Goal: Information Seeking & Learning: Learn about a topic

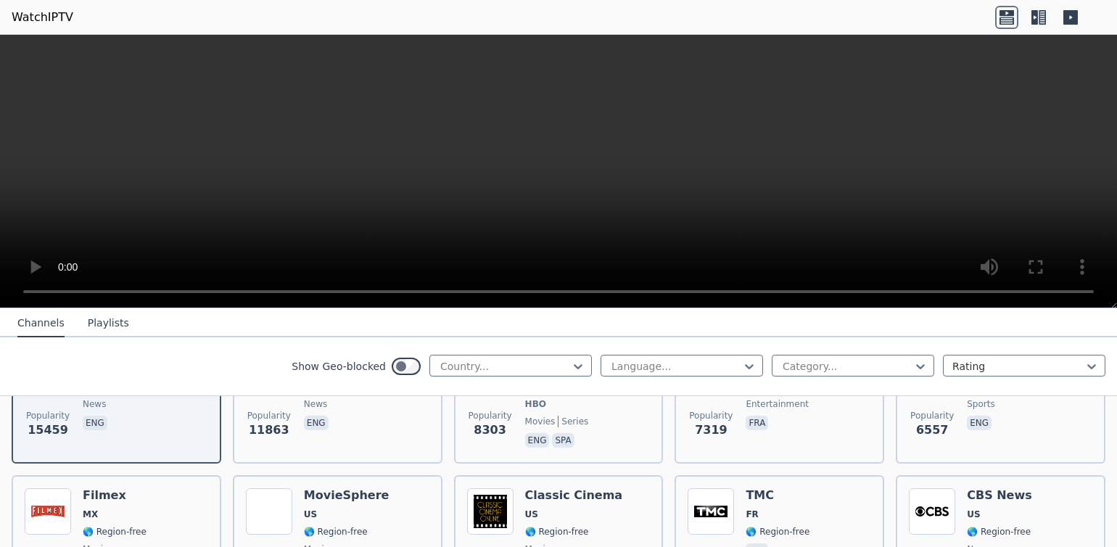
scroll to position [366, 0]
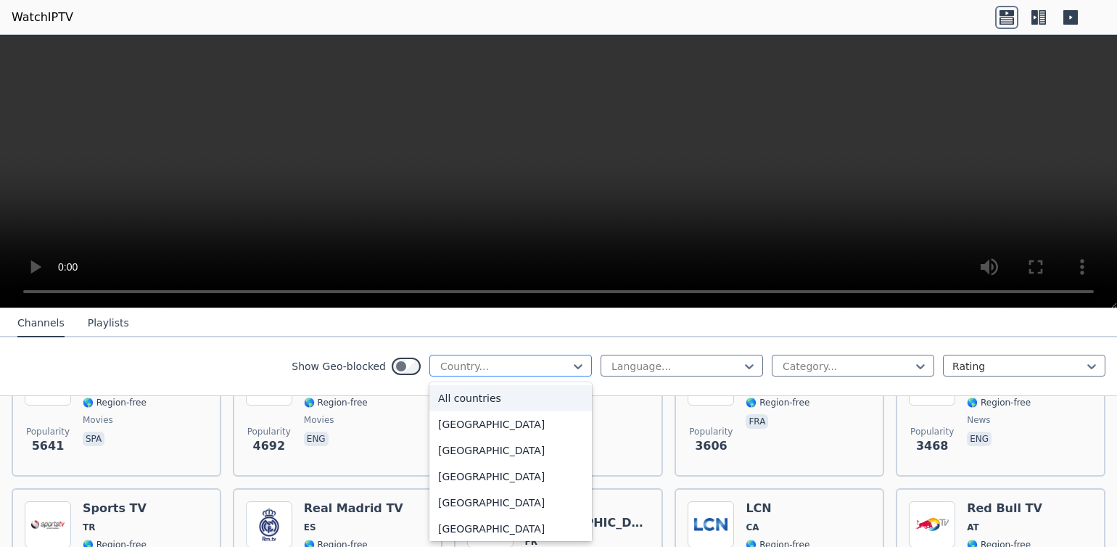
click at [465, 367] on div "Country..." at bounding box center [504, 366] width 129 height 15
click at [465, 448] on div "[GEOGRAPHIC_DATA]" at bounding box center [511, 451] width 163 height 26
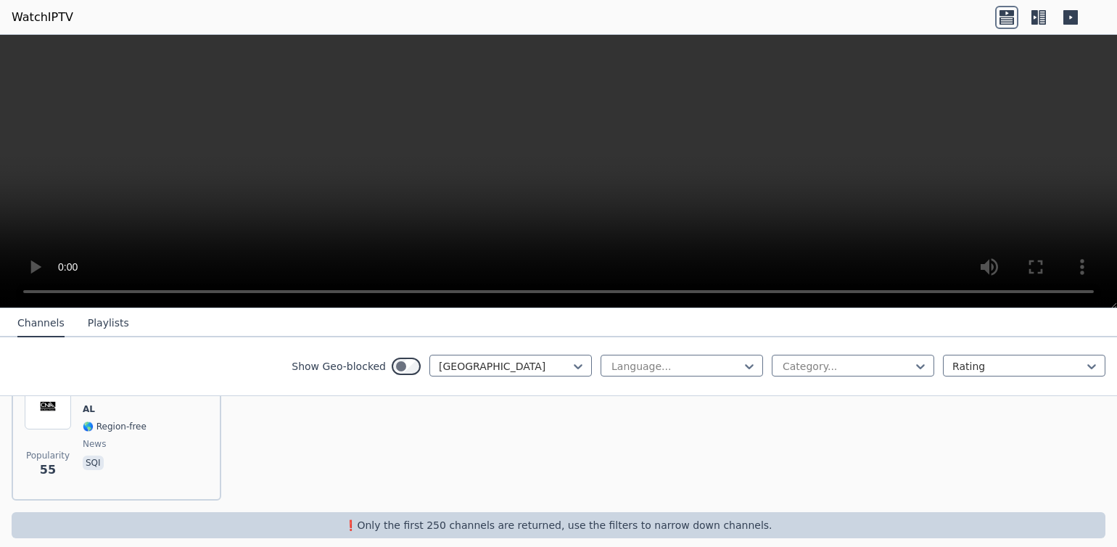
scroll to position [424, 0]
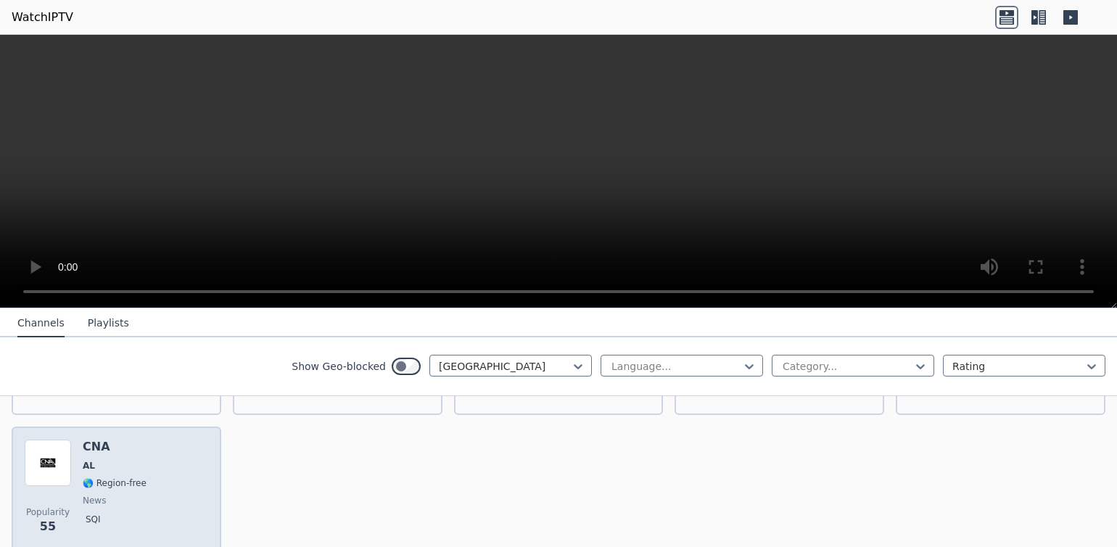
click at [178, 519] on div "Popularity 55 CNA AL 🌎 Region-free news sqi" at bounding box center [117, 492] width 184 height 104
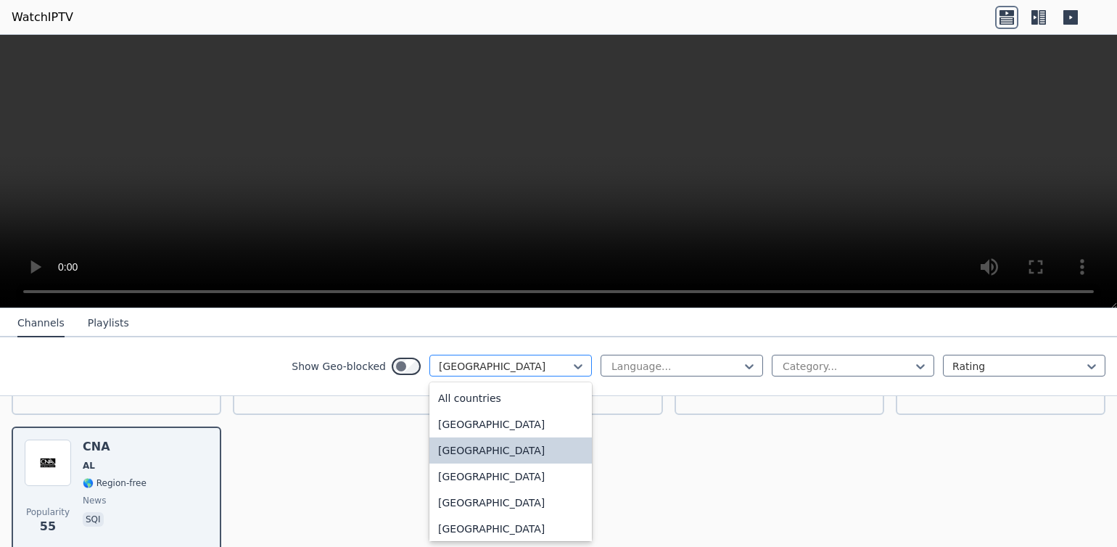
click at [564, 368] on div at bounding box center [505, 366] width 132 height 15
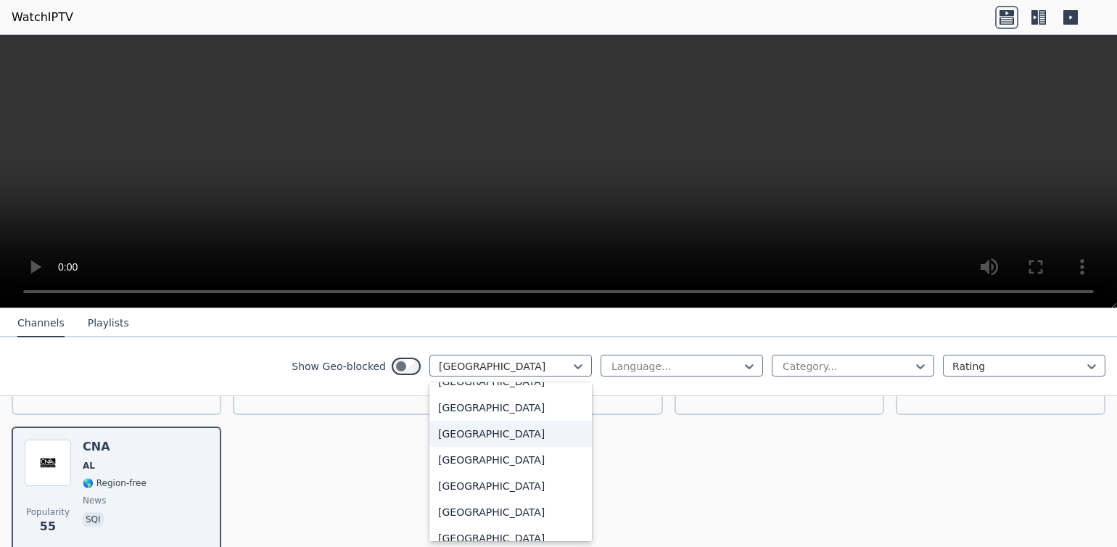
scroll to position [2552, 0]
click at [453, 471] on div "[GEOGRAPHIC_DATA]" at bounding box center [511, 458] width 163 height 26
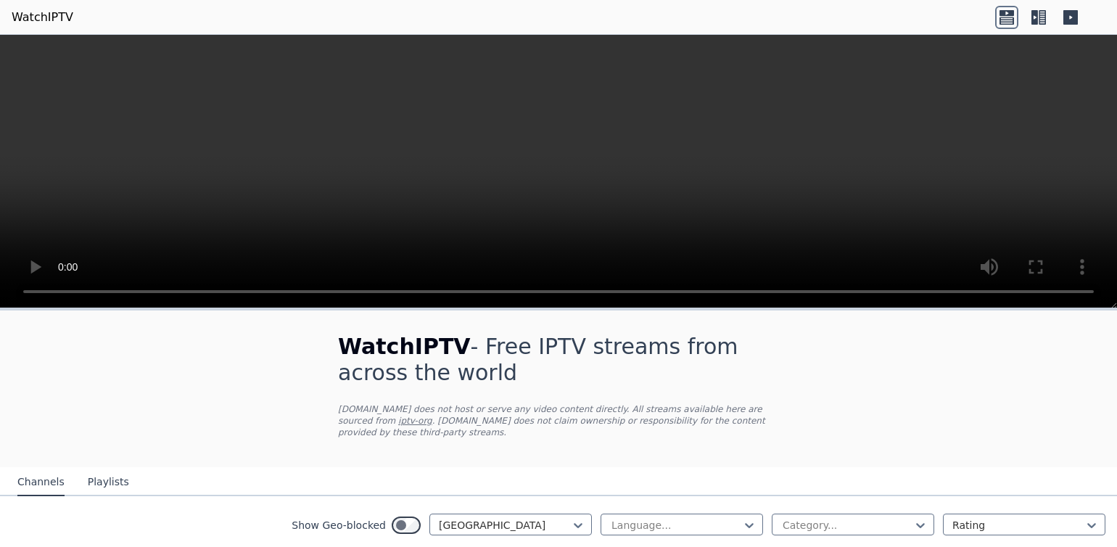
scroll to position [99, 0]
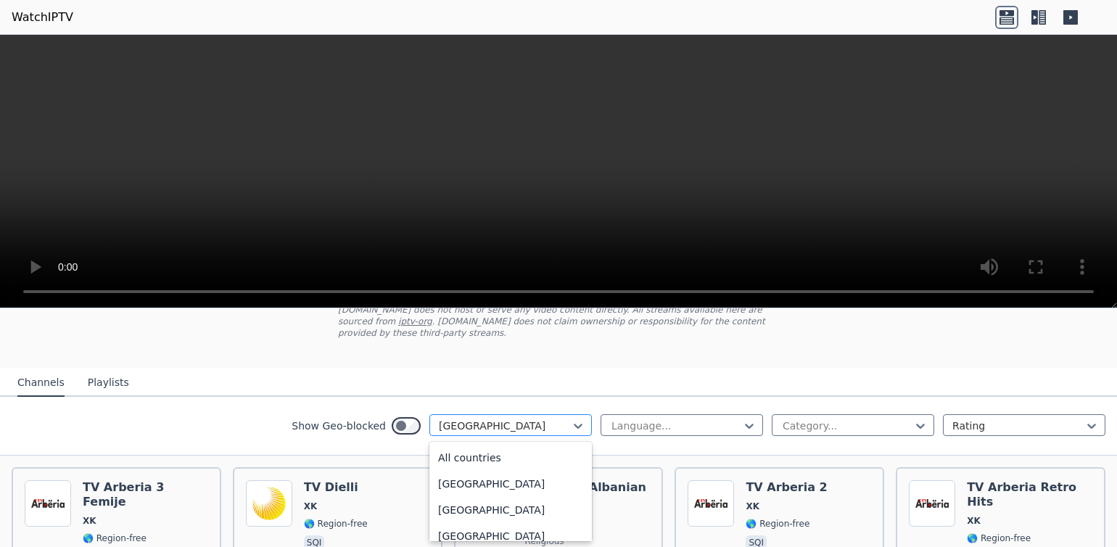
click at [570, 432] on div at bounding box center [505, 426] width 132 height 15
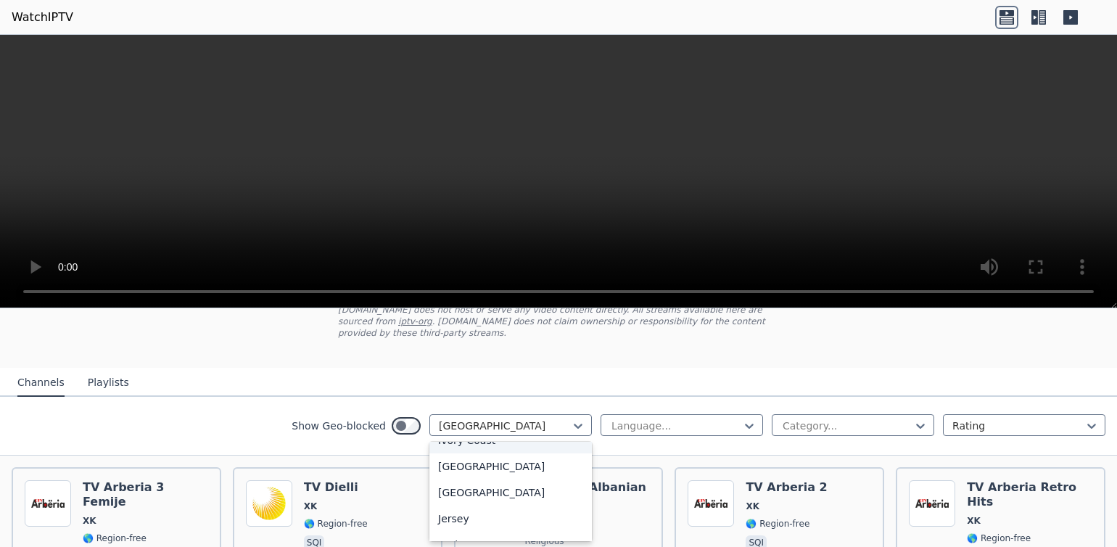
scroll to position [115, 0]
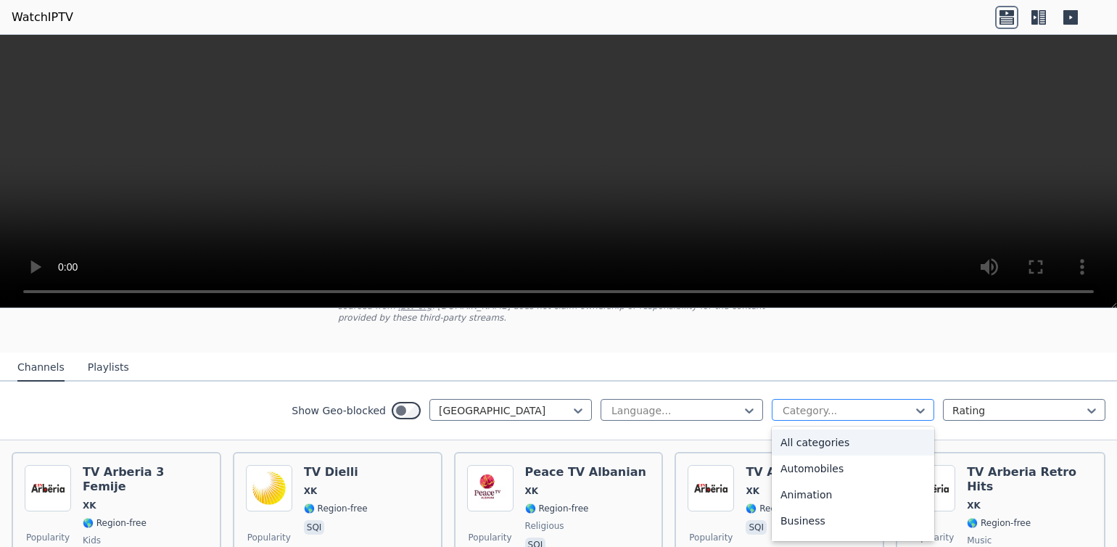
click at [851, 416] on div at bounding box center [847, 410] width 132 height 15
click at [801, 464] on div "Sports" at bounding box center [853, 473] width 163 height 26
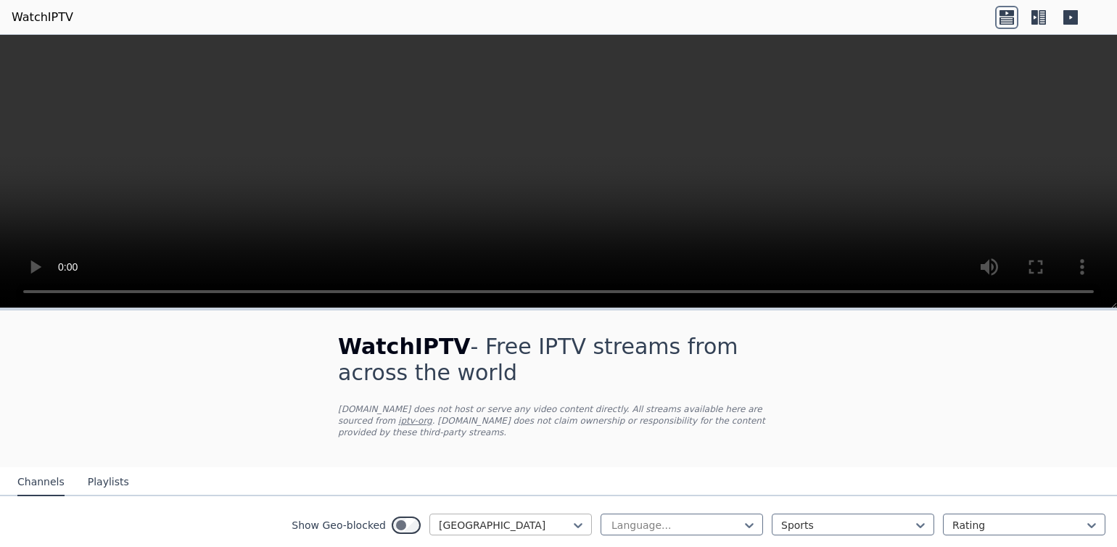
scroll to position [81, 0]
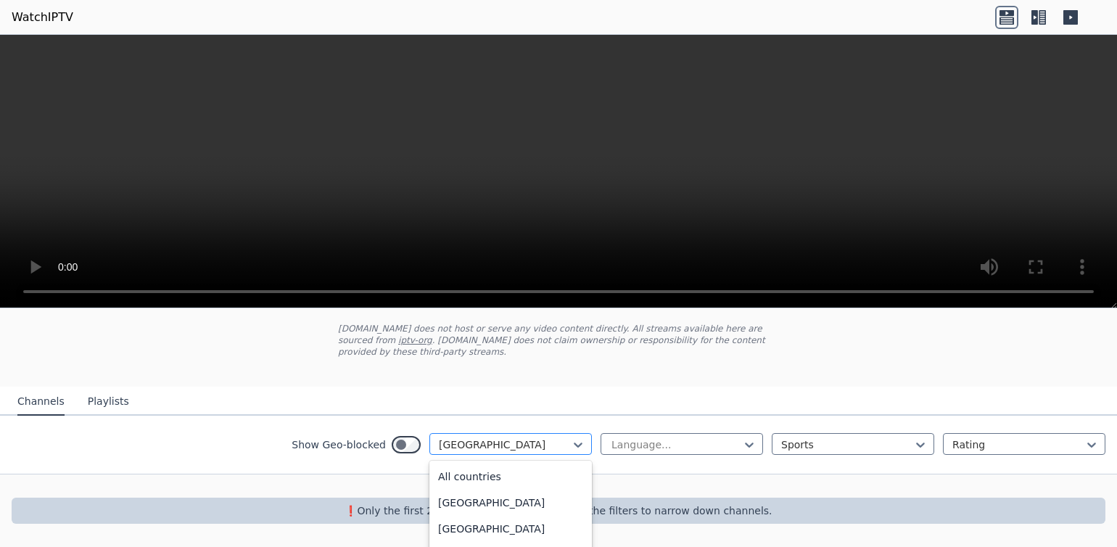
click at [543, 437] on div "[GEOGRAPHIC_DATA]" at bounding box center [511, 444] width 163 height 22
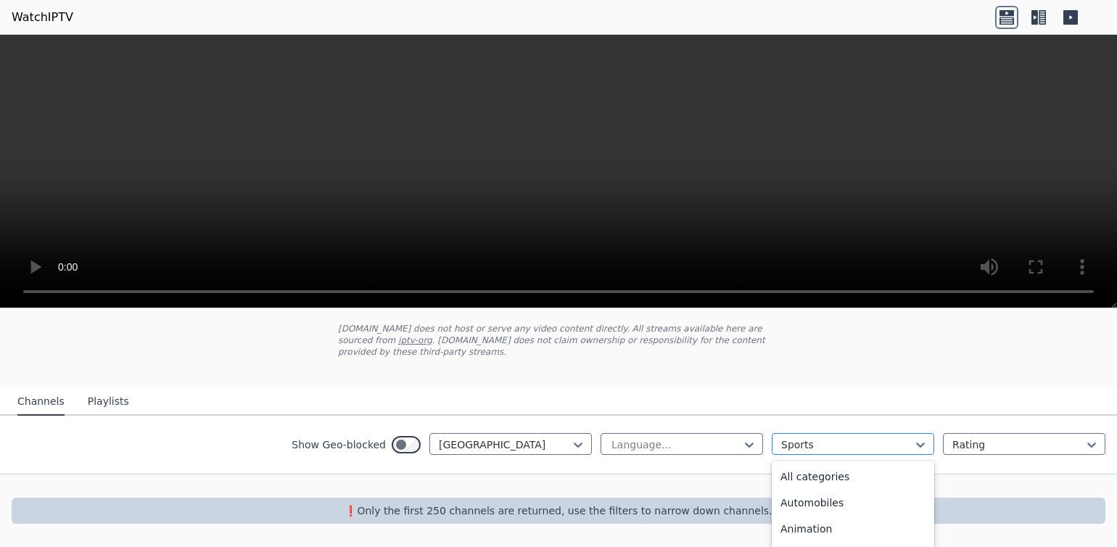
click at [856, 441] on div at bounding box center [847, 445] width 132 height 15
click at [837, 472] on div "All categories" at bounding box center [853, 479] width 163 height 26
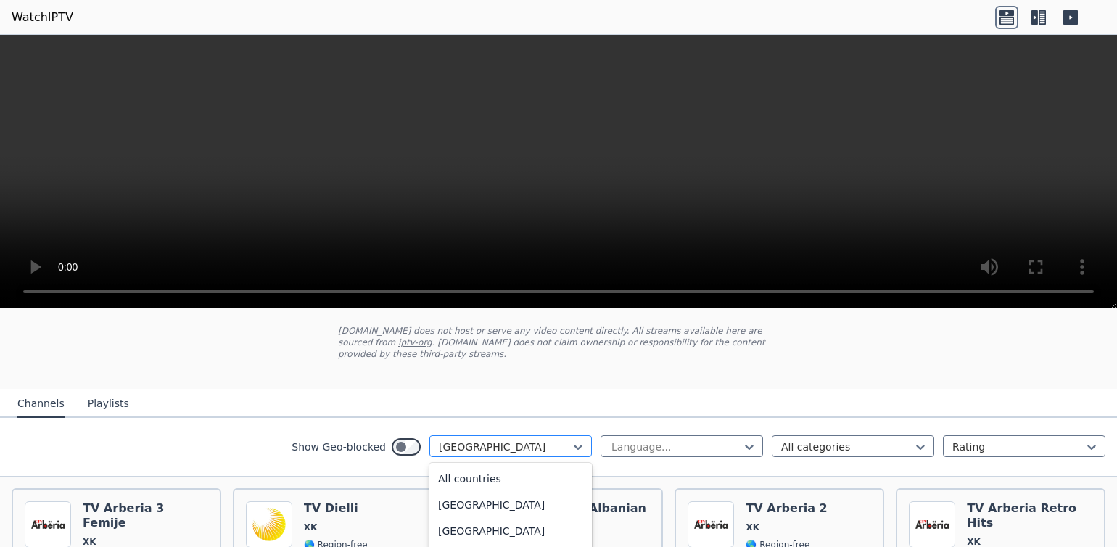
click at [512, 439] on div "[GEOGRAPHIC_DATA]" at bounding box center [511, 446] width 163 height 22
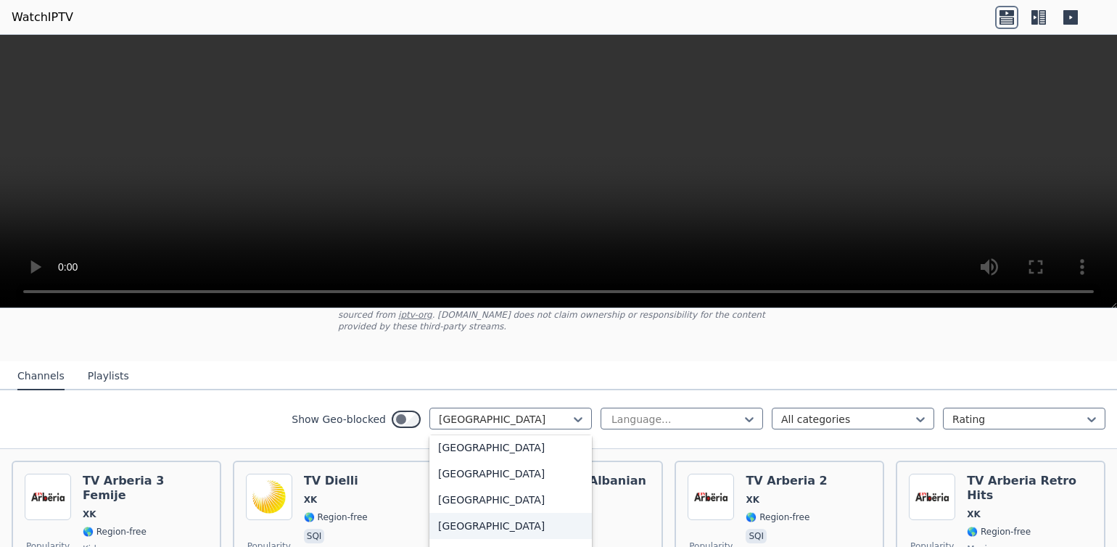
click at [521, 518] on div "[GEOGRAPHIC_DATA]" at bounding box center [511, 526] width 163 height 26
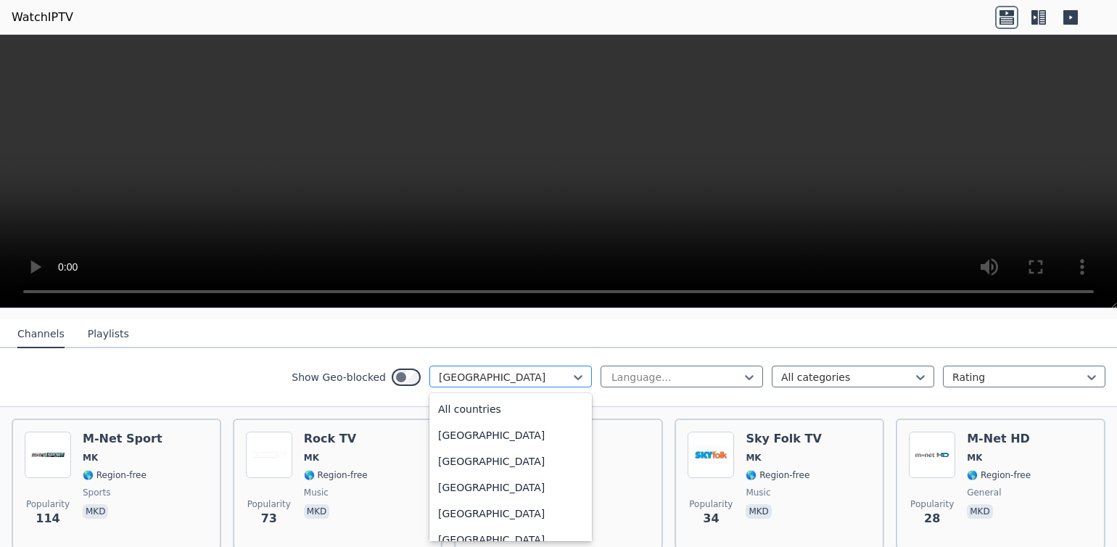
click at [523, 379] on div at bounding box center [505, 377] width 132 height 15
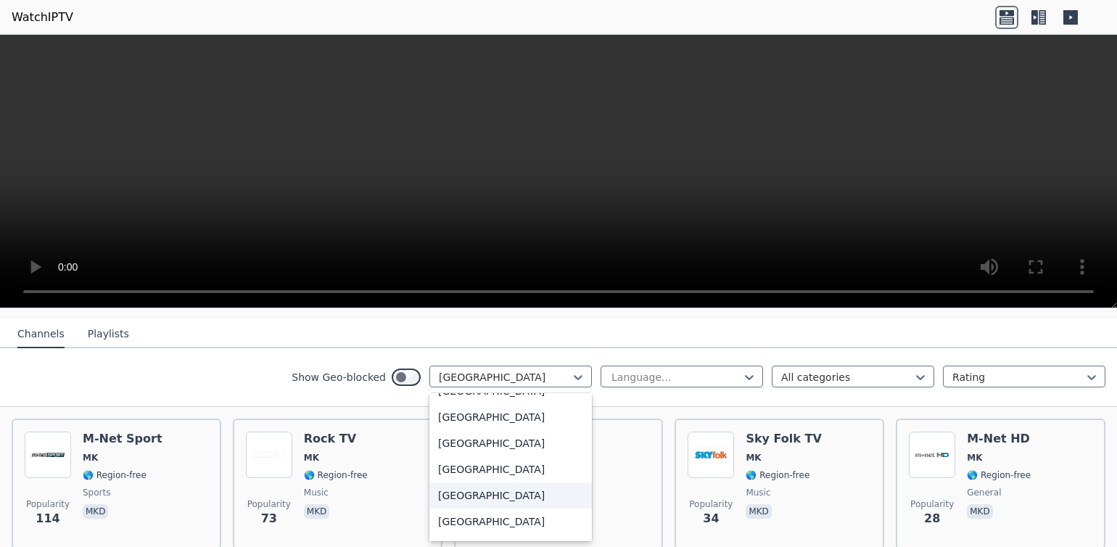
scroll to position [5032, 0]
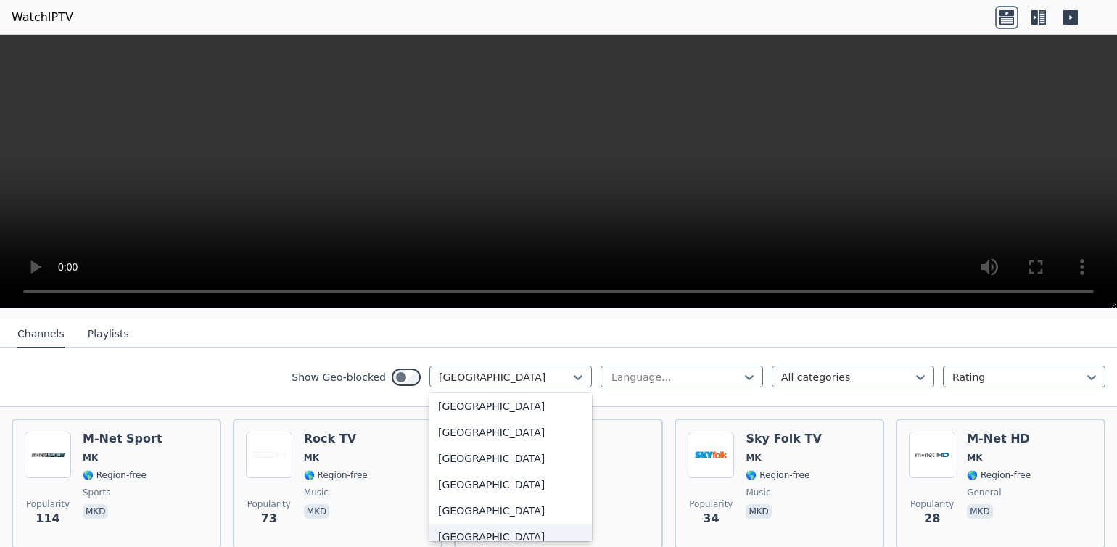
click at [501, 509] on div "[GEOGRAPHIC_DATA]" at bounding box center [511, 511] width 163 height 26
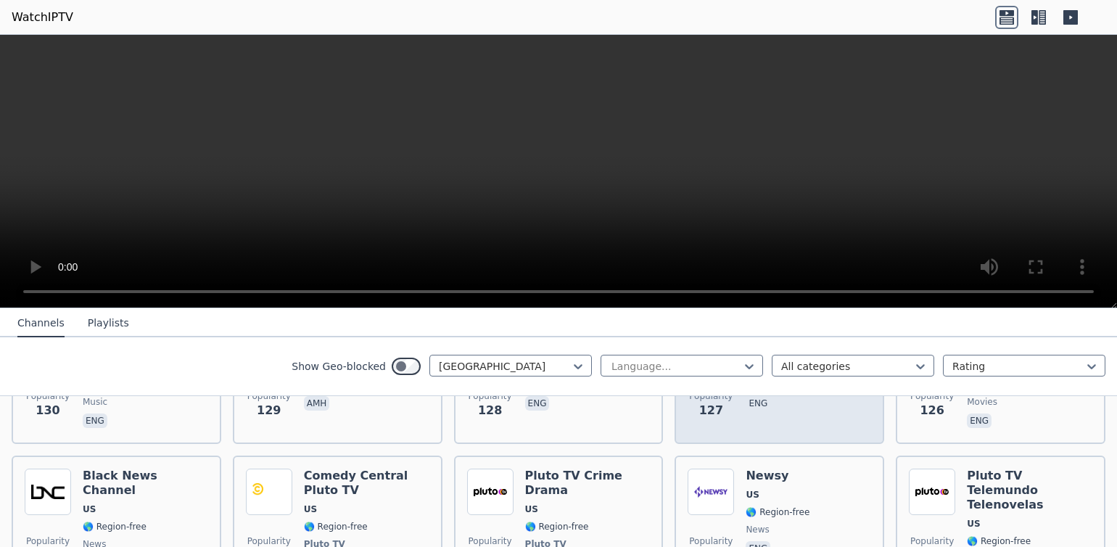
scroll to position [5405, 0]
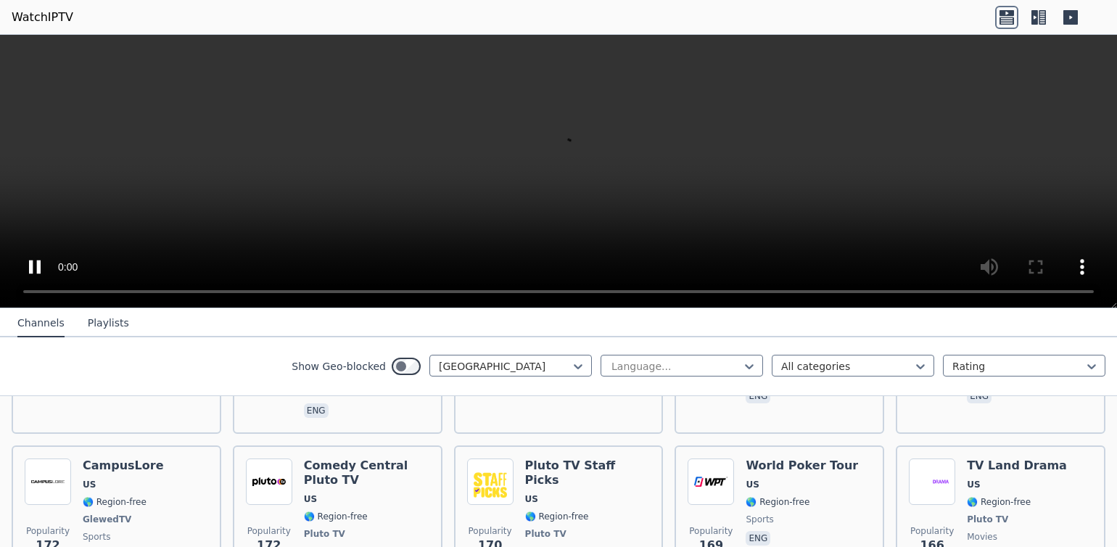
scroll to position [4216, 0]
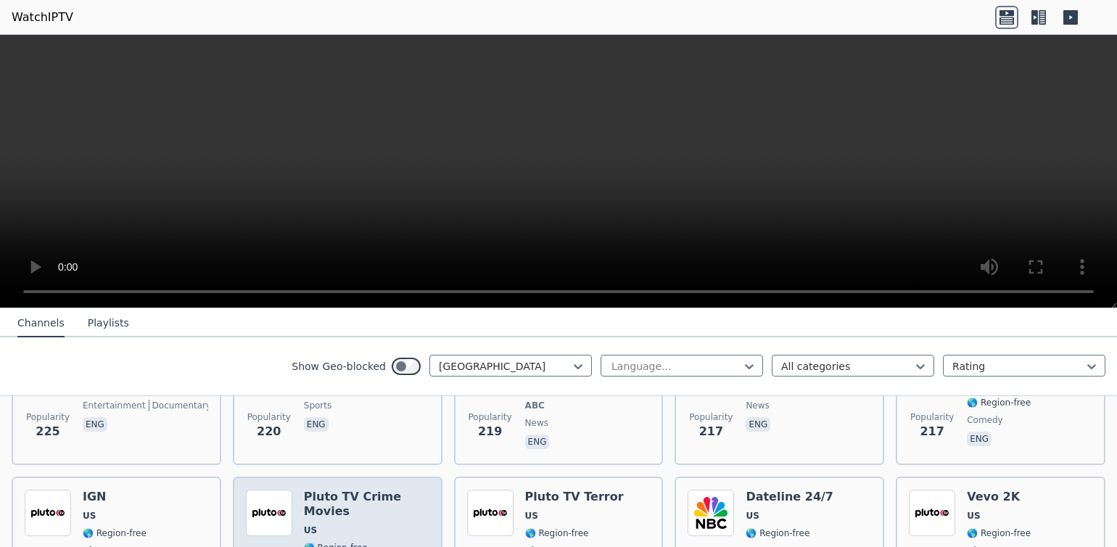
click at [332, 525] on span "US" at bounding box center [367, 531] width 126 height 12
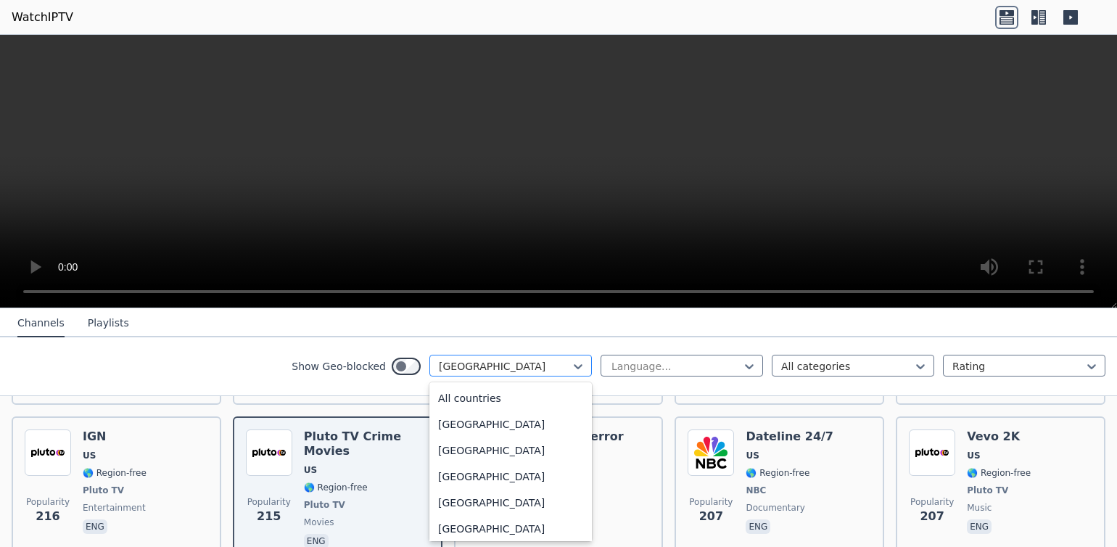
click at [513, 363] on div at bounding box center [505, 366] width 132 height 15
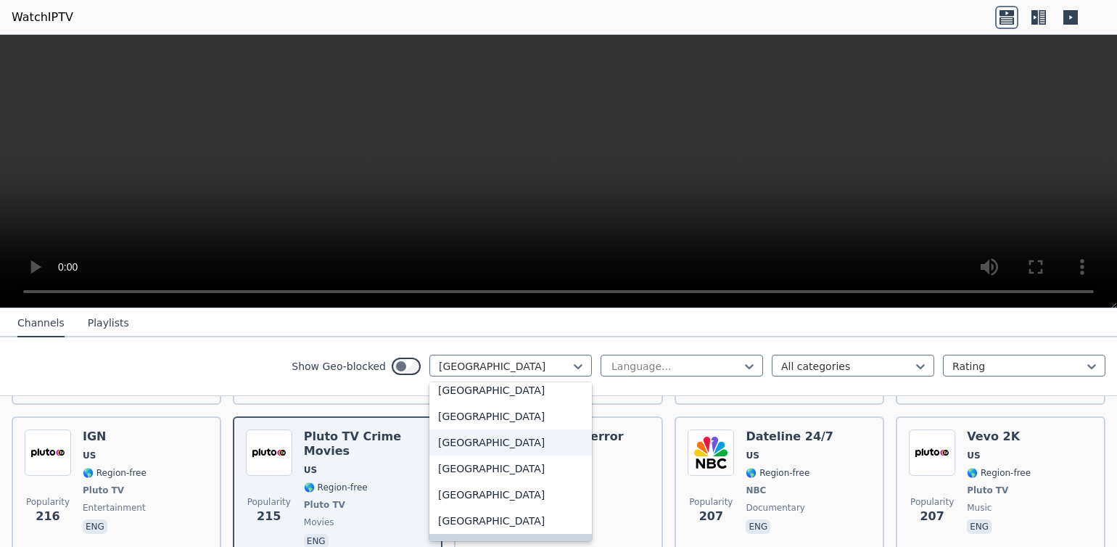
scroll to position [4985, 0]
click at [508, 514] on div "[GEOGRAPHIC_DATA]" at bounding box center [511, 521] width 163 height 26
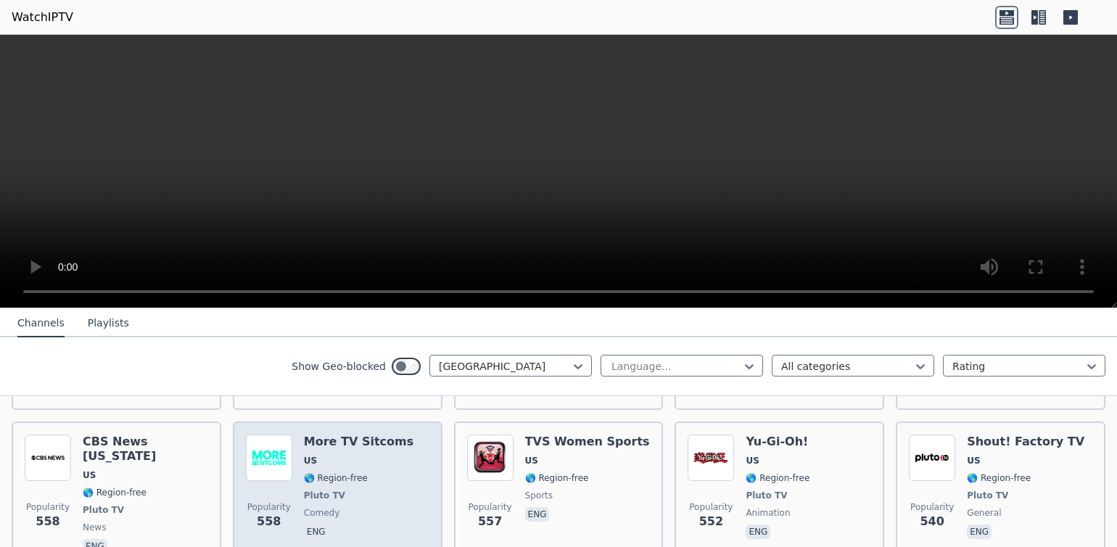
scroll to position [1096, 0]
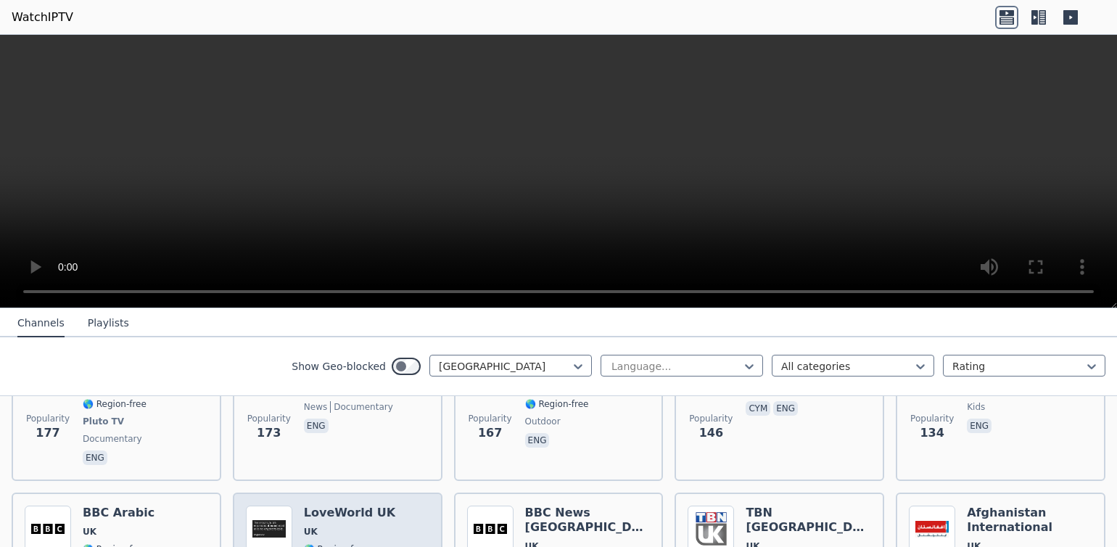
scroll to position [660, 0]
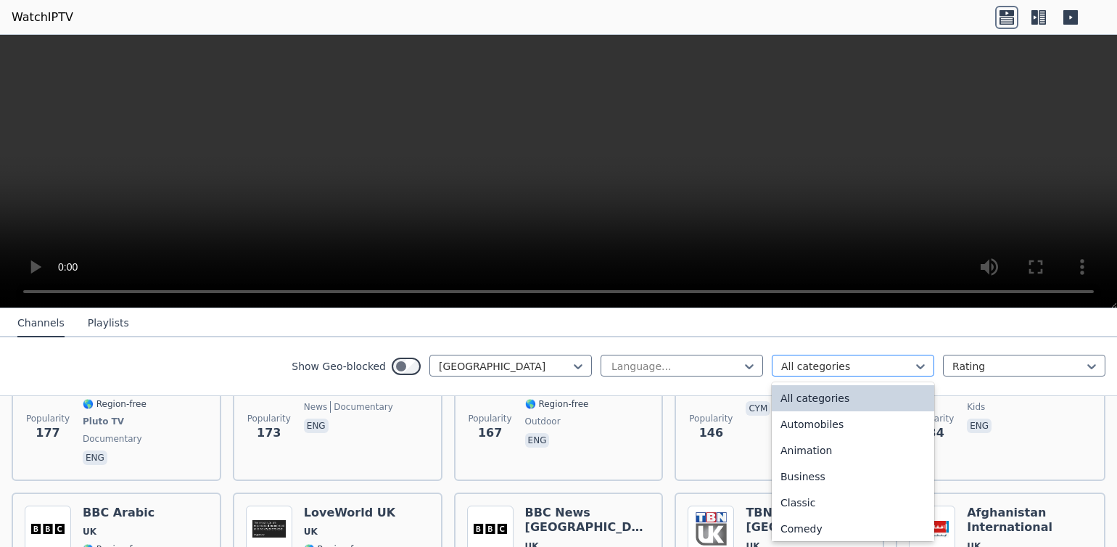
click at [844, 375] on div "All categories" at bounding box center [853, 366] width 163 height 22
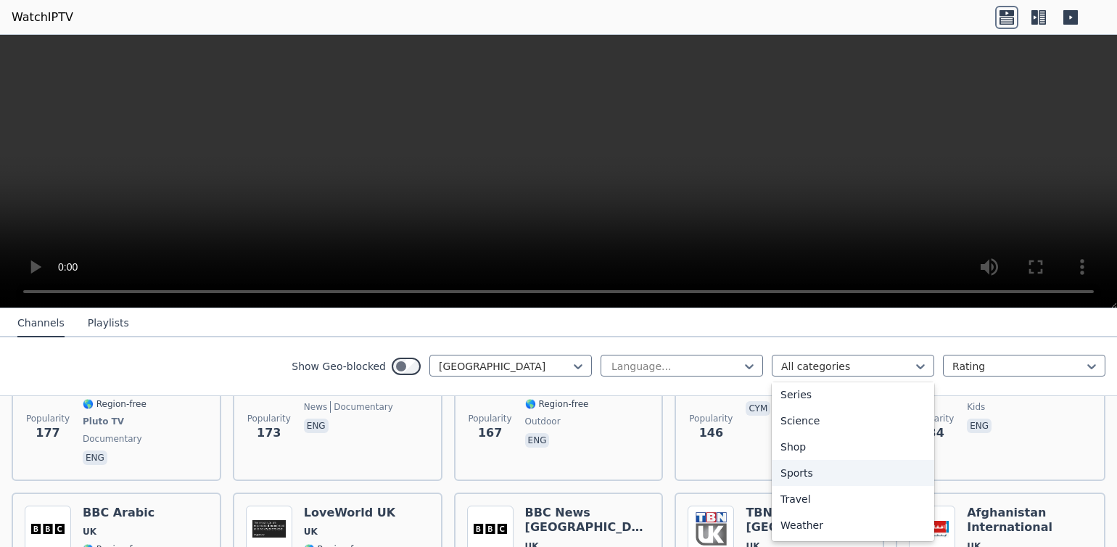
click at [810, 467] on div "Sports" at bounding box center [853, 473] width 163 height 26
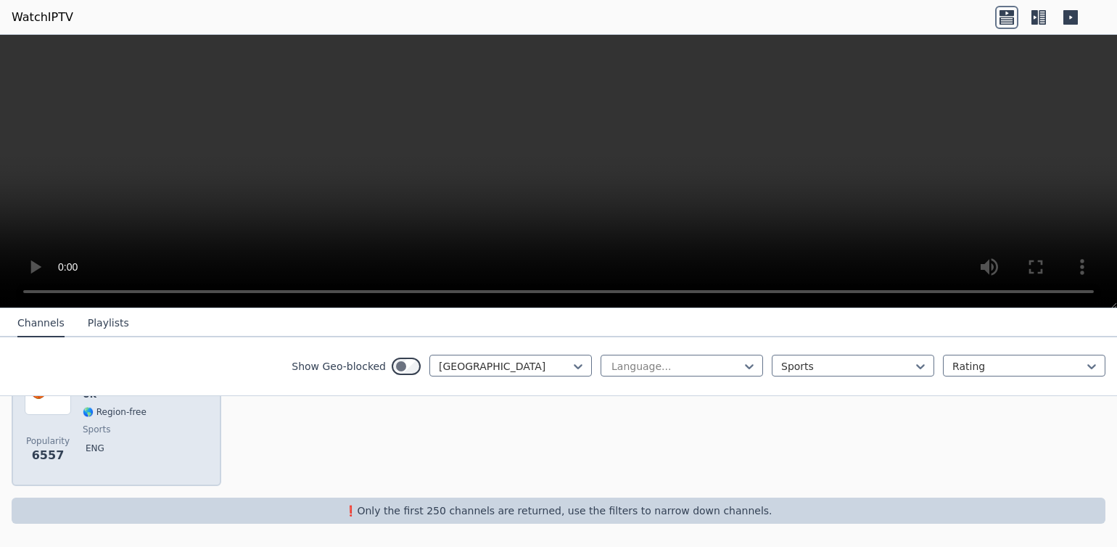
scroll to position [77, 0]
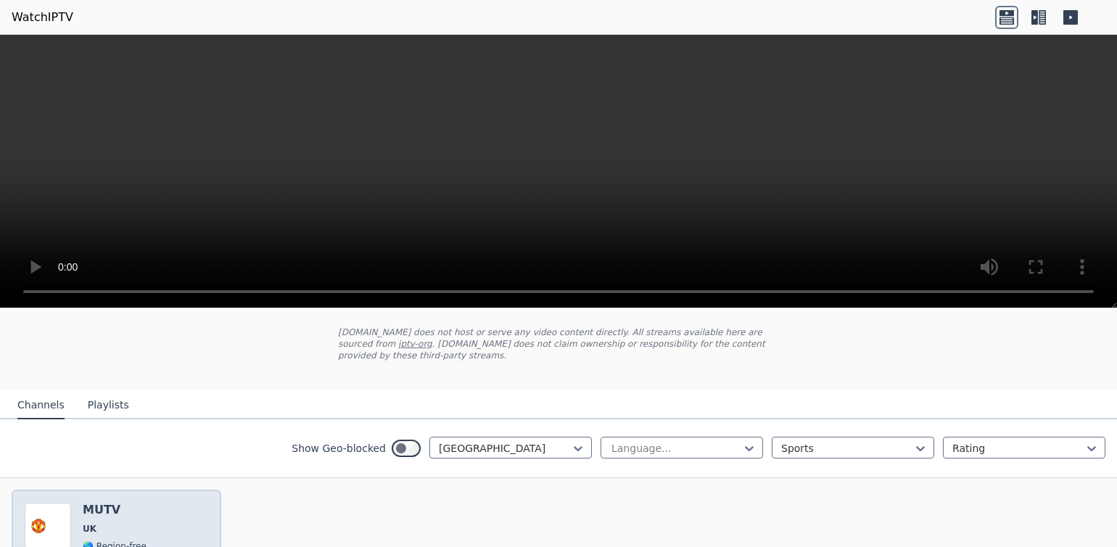
click at [149, 518] on div "Popularity 6557 MUTV [GEOGRAPHIC_DATA] 🌎 Region-free sports eng" at bounding box center [117, 555] width 184 height 104
